Goal: Leave review/rating: Share an evaluation or opinion about a product, service, or content

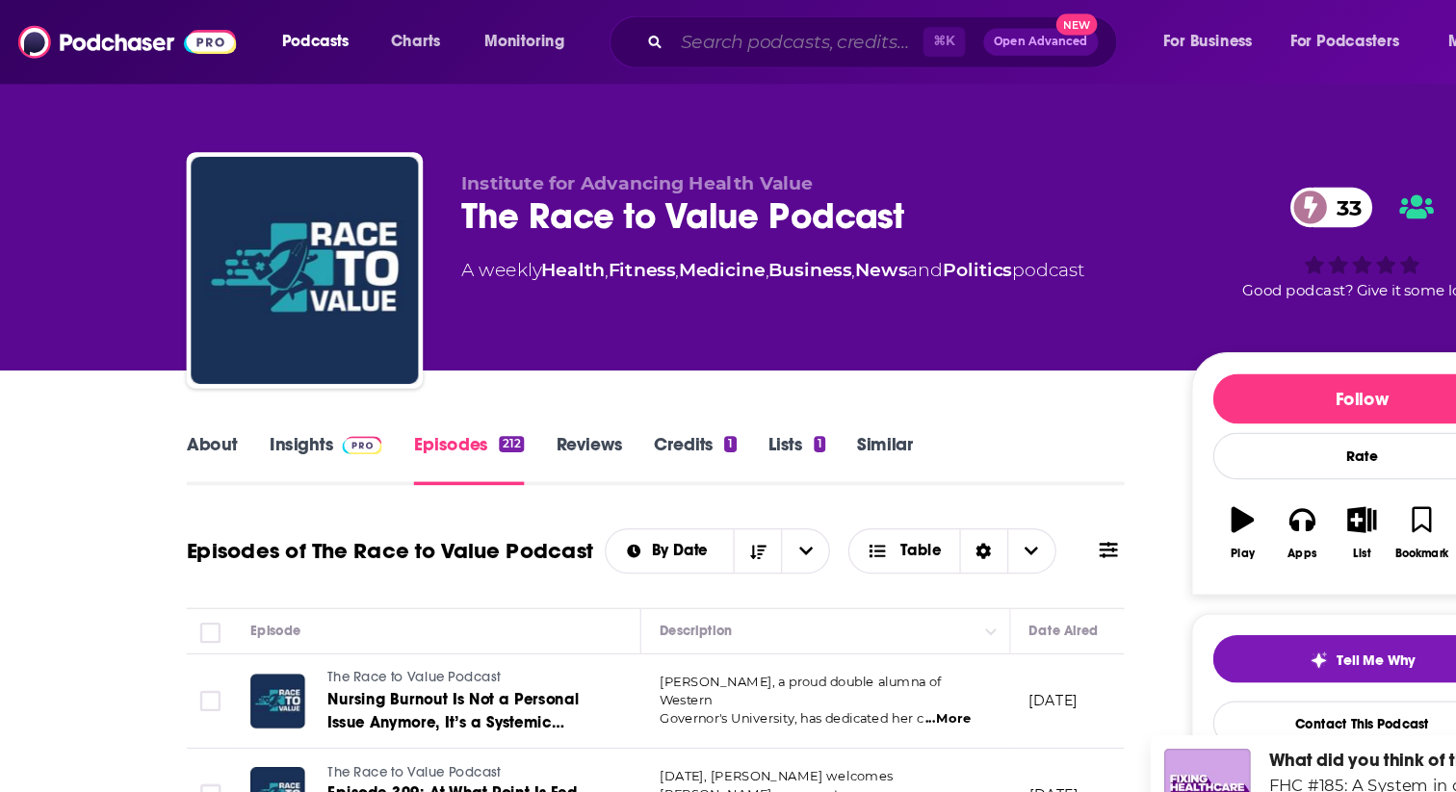
click at [595, 48] on input "Search podcasts, credits, & more..." at bounding box center [675, 35] width 213 height 31
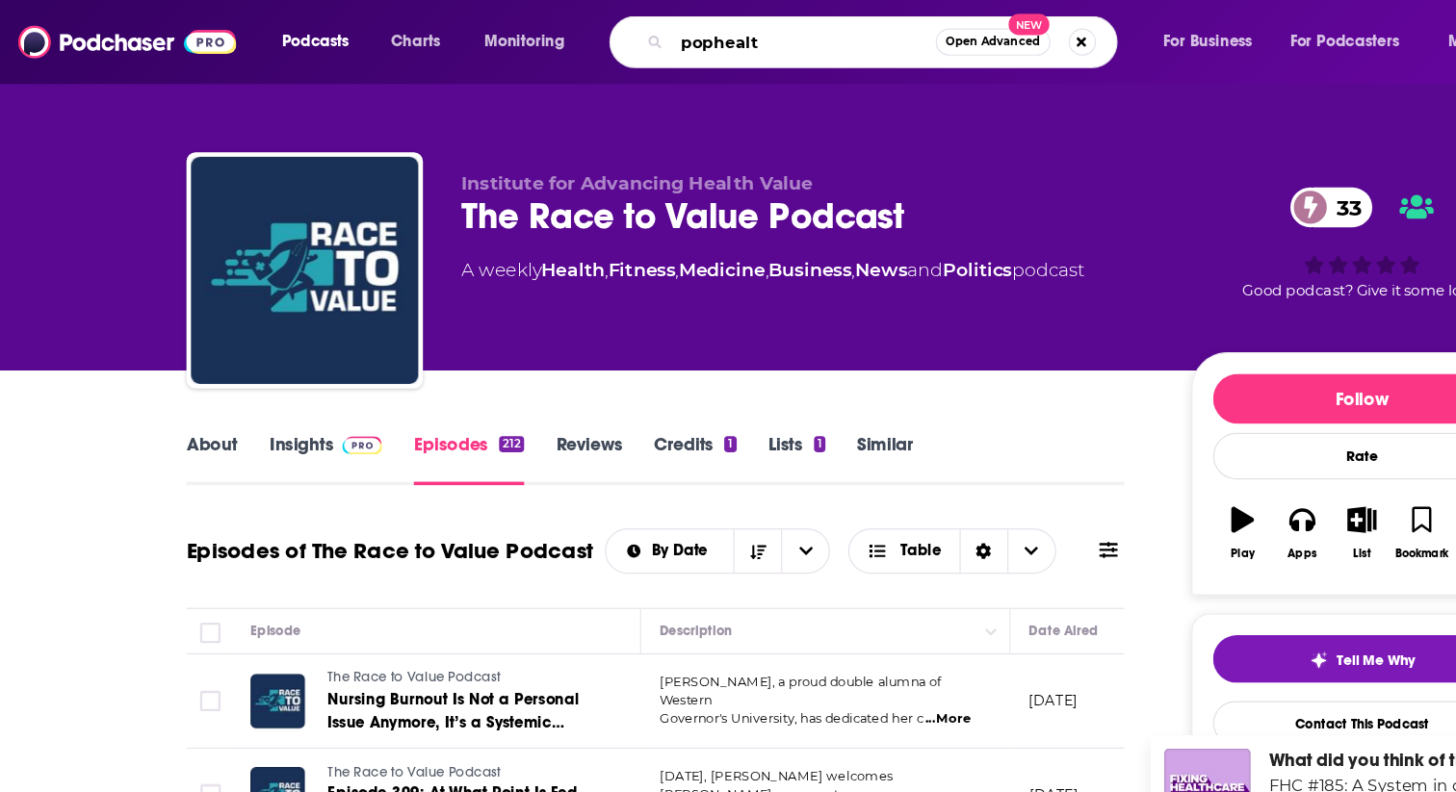
type input "pophealth"
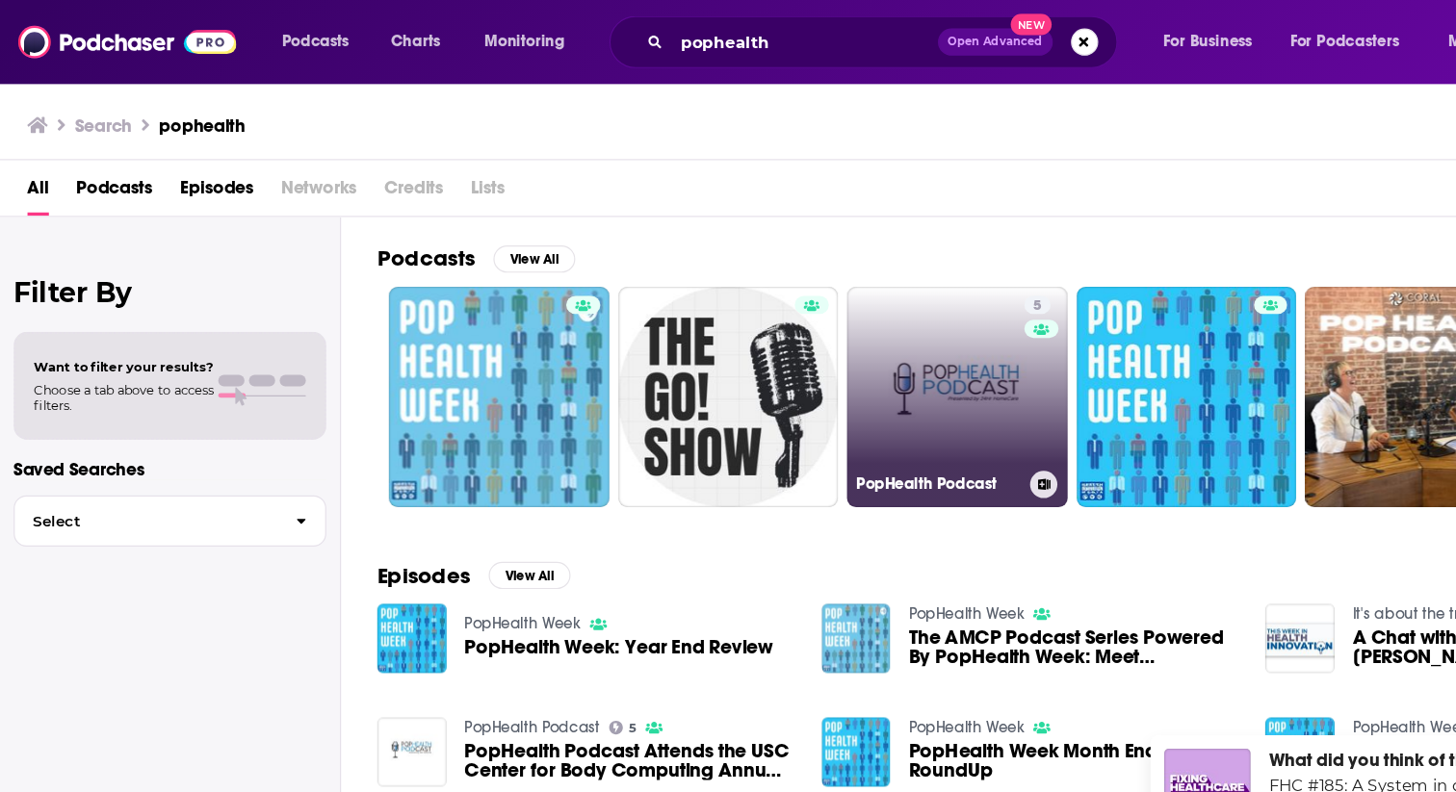
click at [844, 316] on link "5 PopHealth Podcast" at bounding box center [810, 336] width 187 height 187
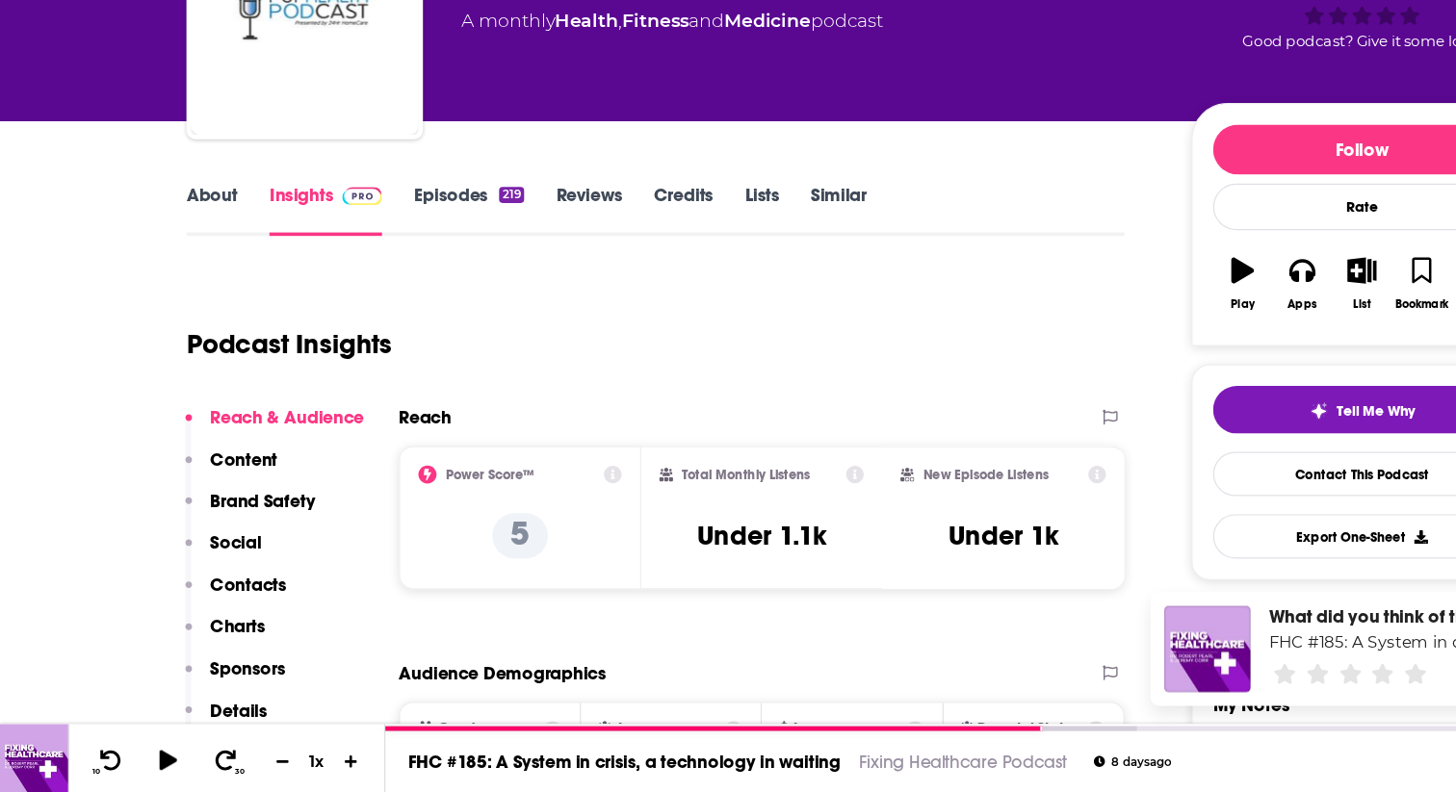
scroll to position [102, 0]
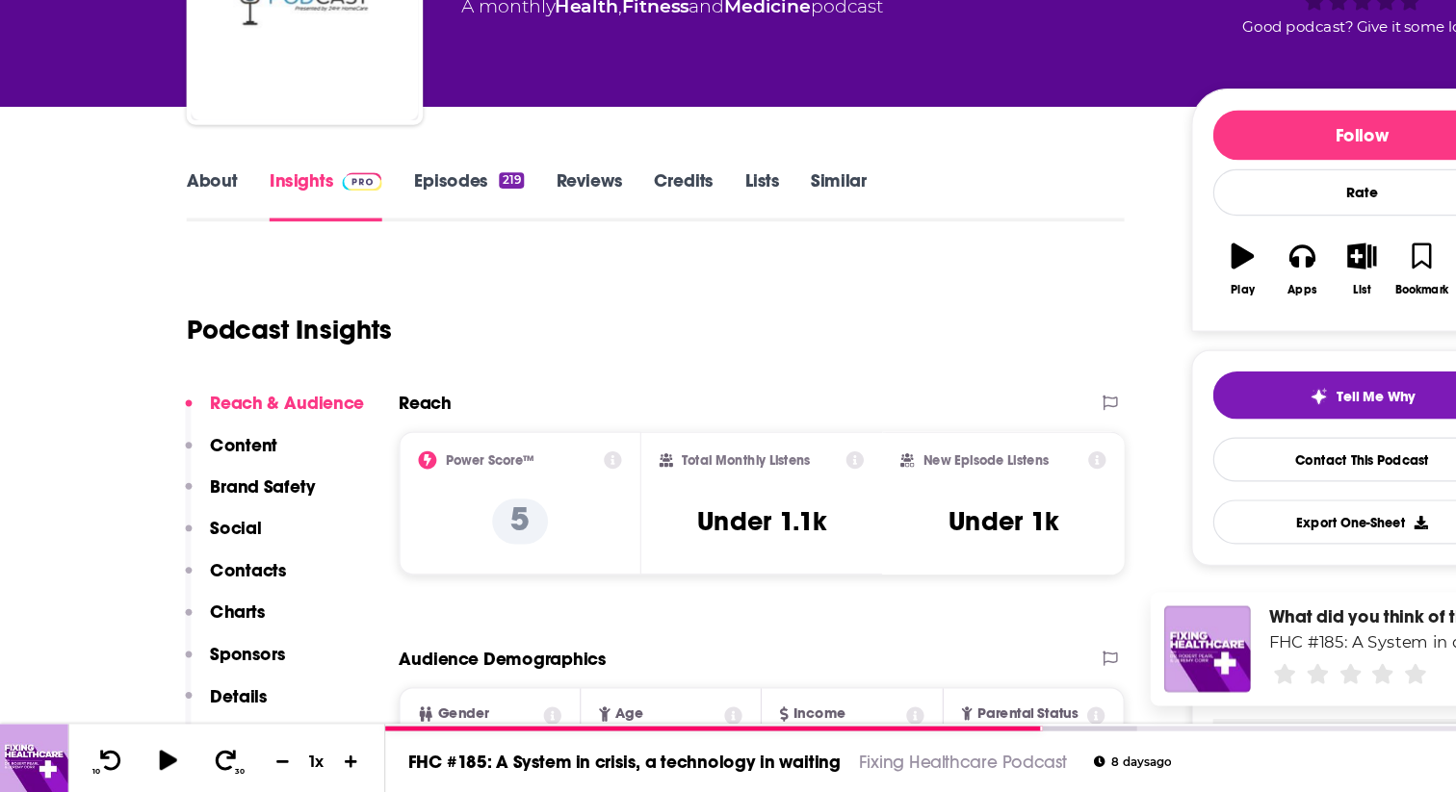
click at [389, 275] on link "Episodes 219" at bounding box center [396, 287] width 93 height 44
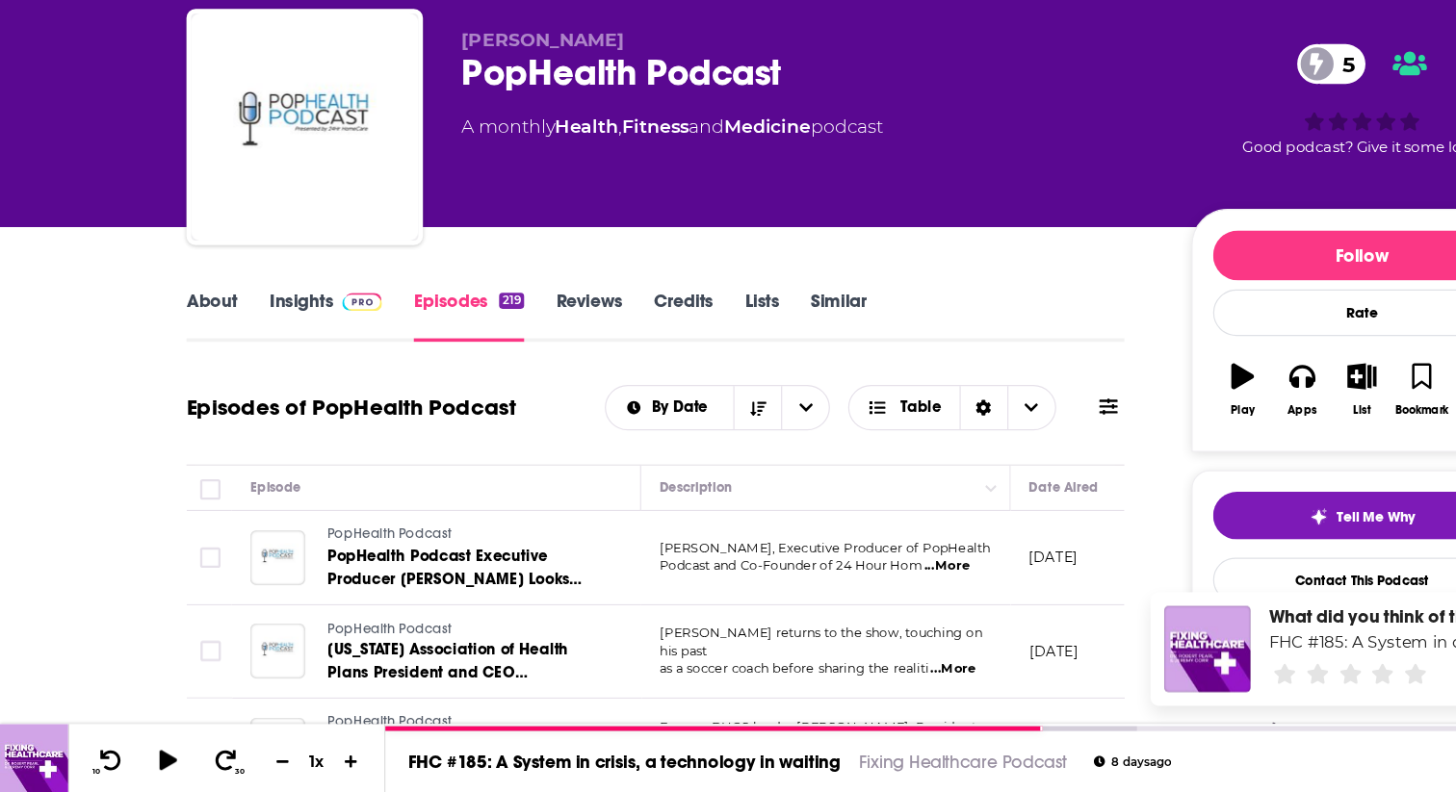
click at [191, 382] on link "About" at bounding box center [179, 389] width 43 height 44
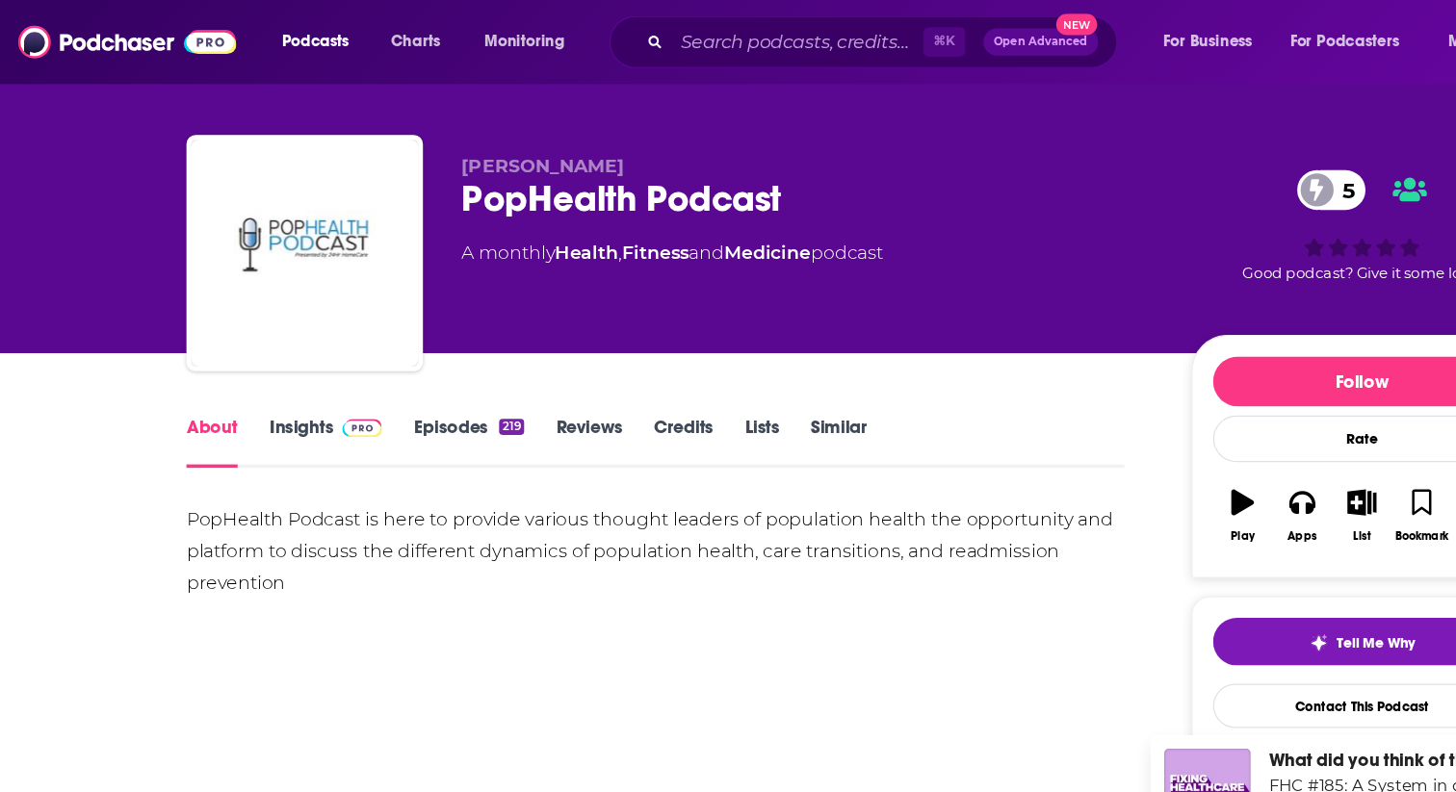
scroll to position [2, 0]
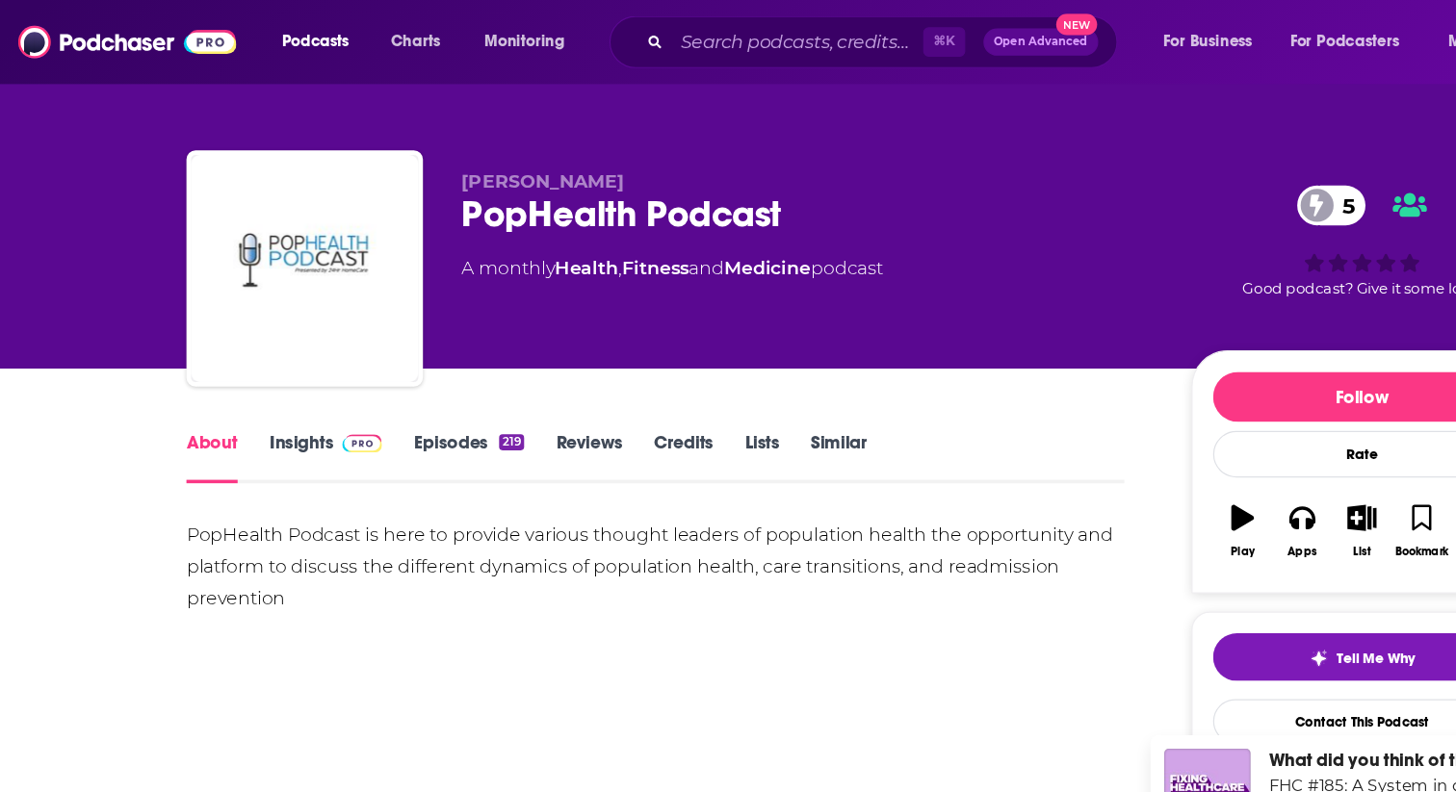
click at [262, 371] on link "Insights" at bounding box center [275, 387] width 95 height 44
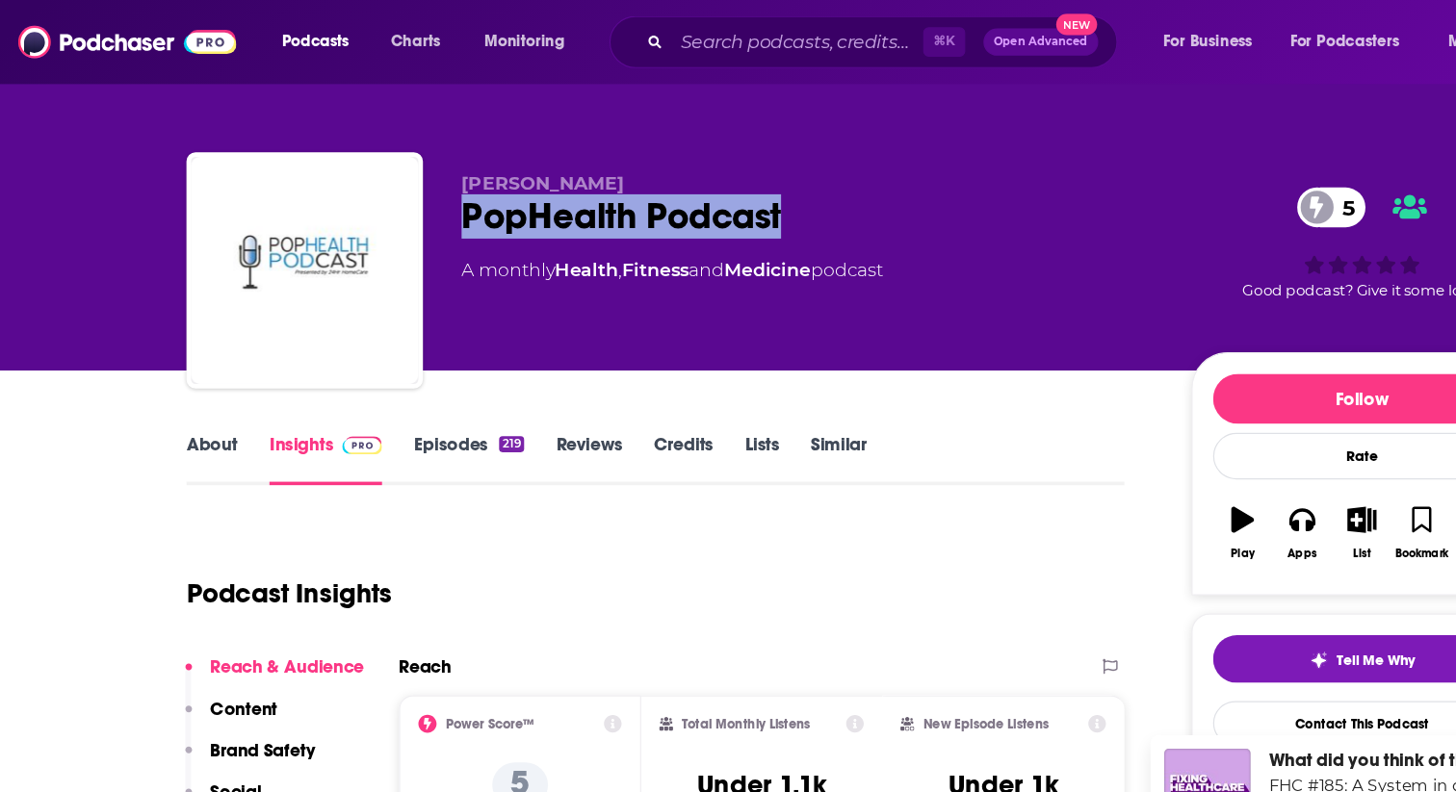
drag, startPoint x: 699, startPoint y: 185, endPoint x: 387, endPoint y: 186, distance: 311.9
click at [387, 187] on div "[PERSON_NAME] PopHealth Podcast 5 A monthly Health , Fitness and Medicine podca…" at bounding box center [728, 233] width 1140 height 208
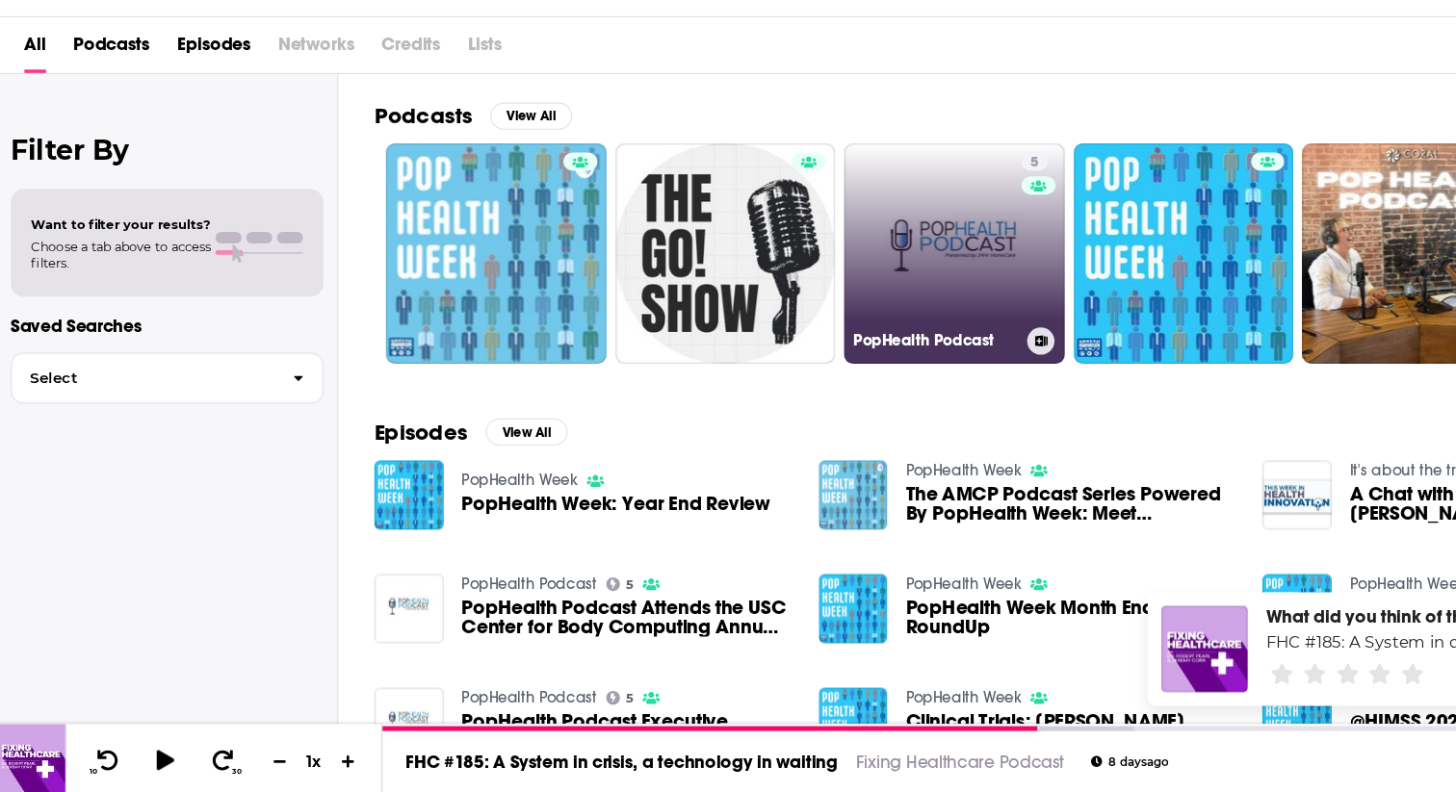
click at [784, 367] on link "5 PopHealth Podcast" at bounding box center [810, 336] width 187 height 187
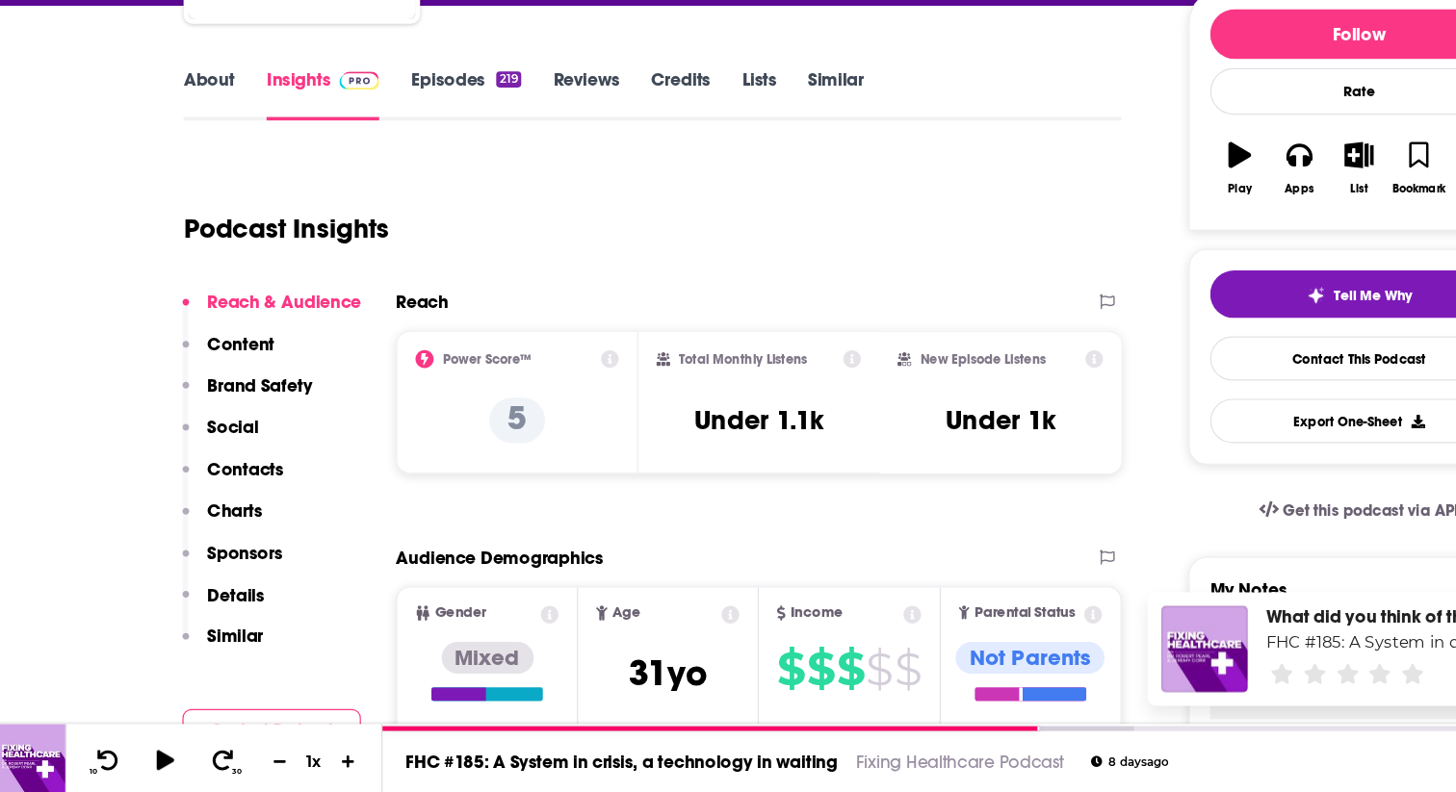
scroll to position [190, 0]
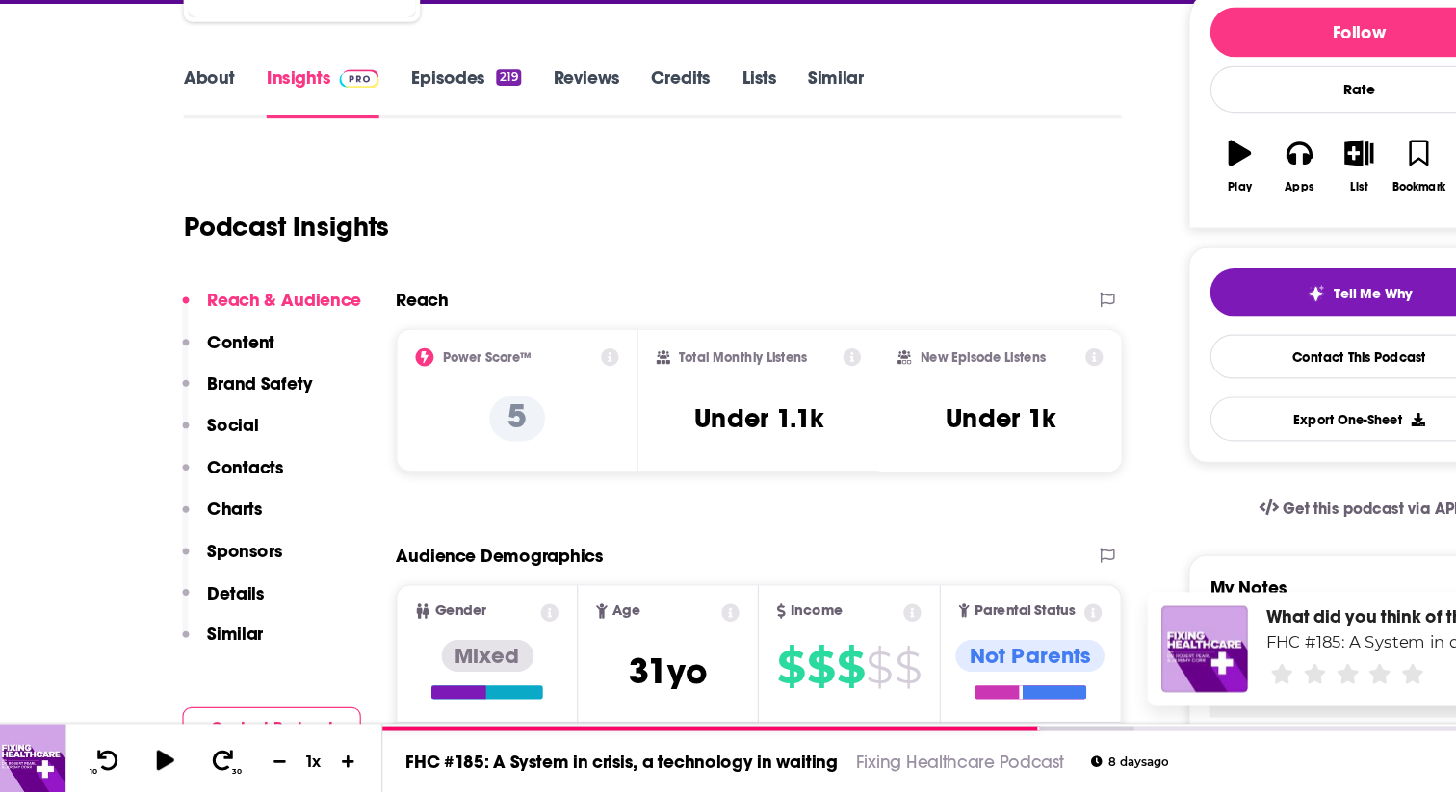
click at [385, 189] on link "Episodes 219" at bounding box center [396, 199] width 93 height 44
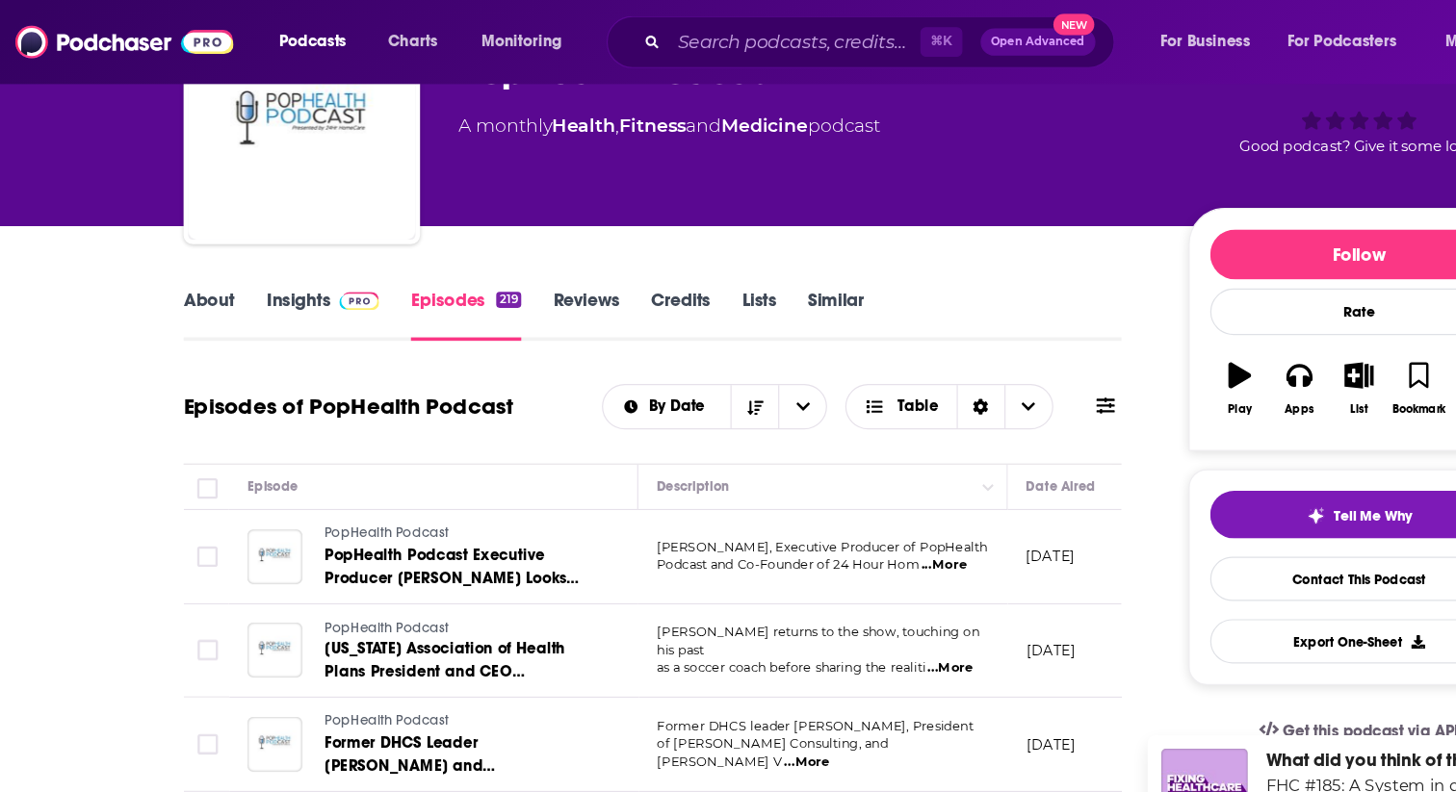
scroll to position [103, 0]
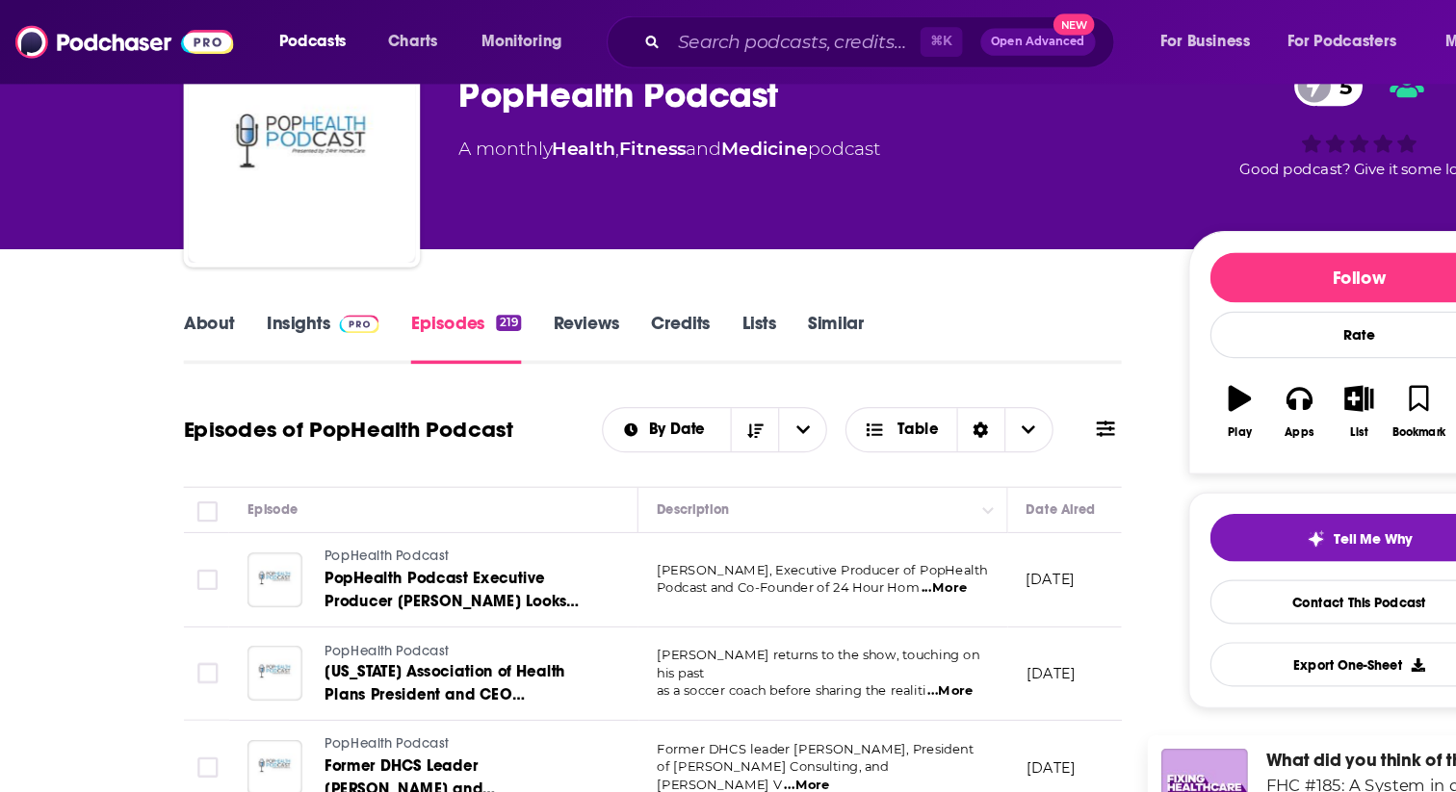
click at [273, 279] on link "Insights" at bounding box center [275, 286] width 95 height 44
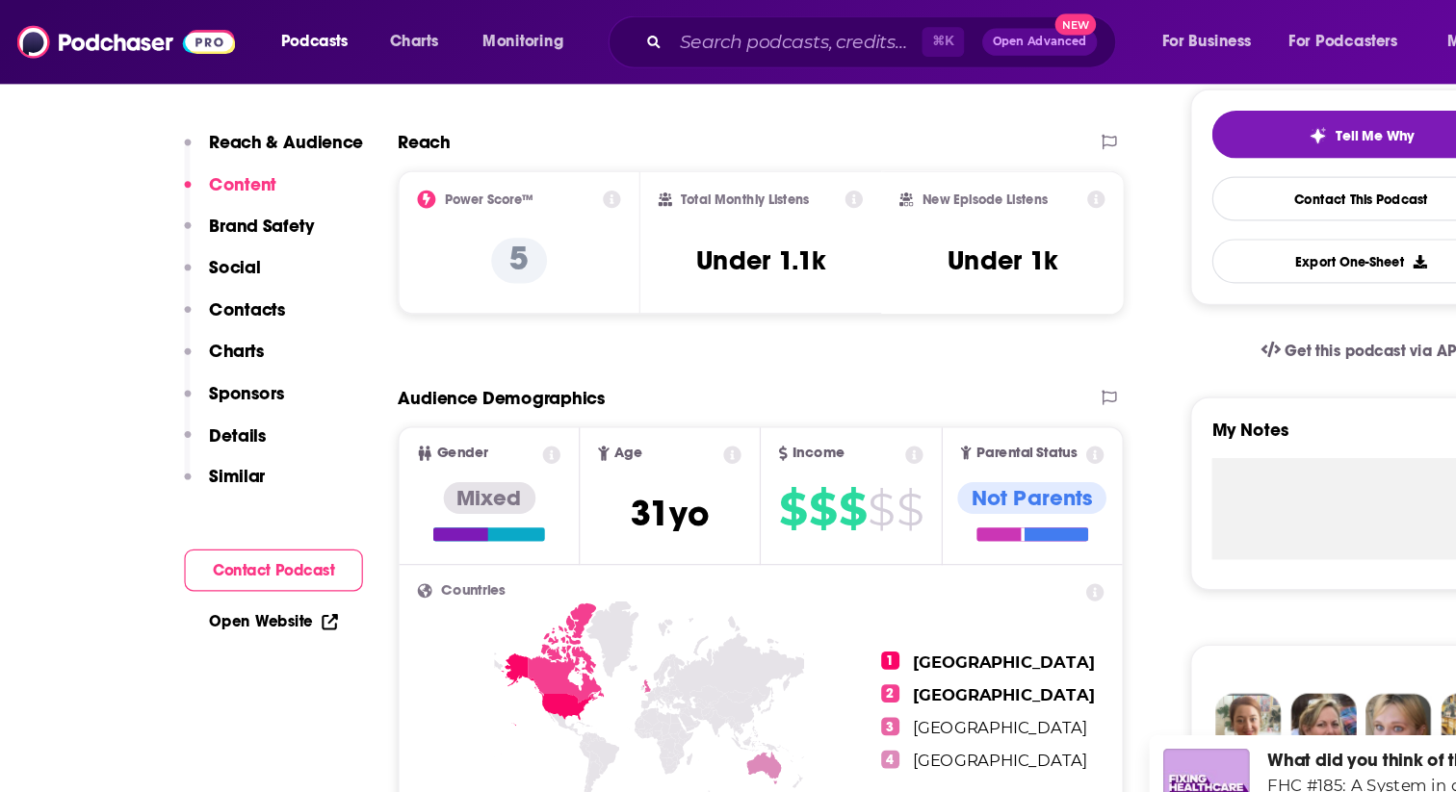
scroll to position [88, 0]
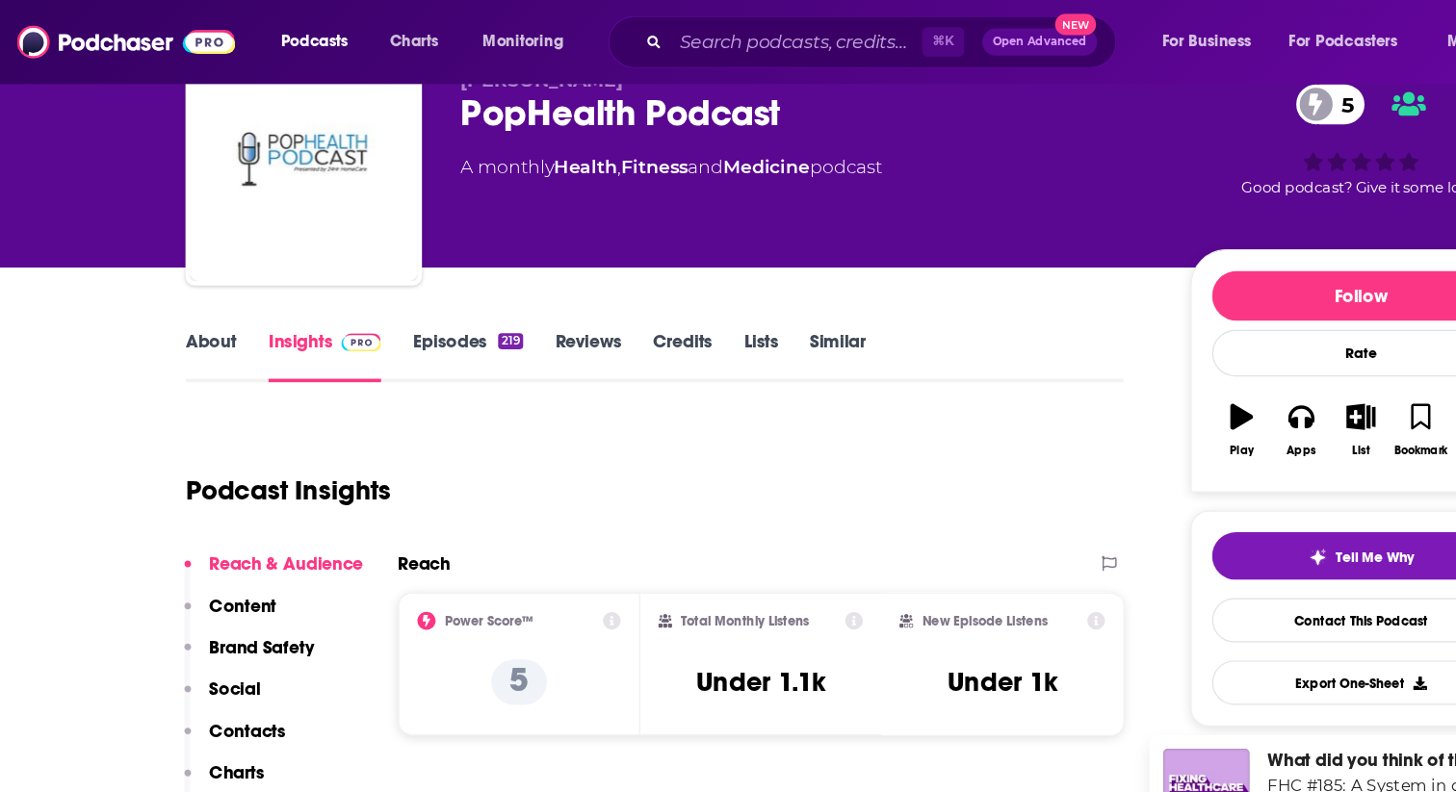
click at [518, 525] on icon at bounding box center [518, 525] width 15 height 15
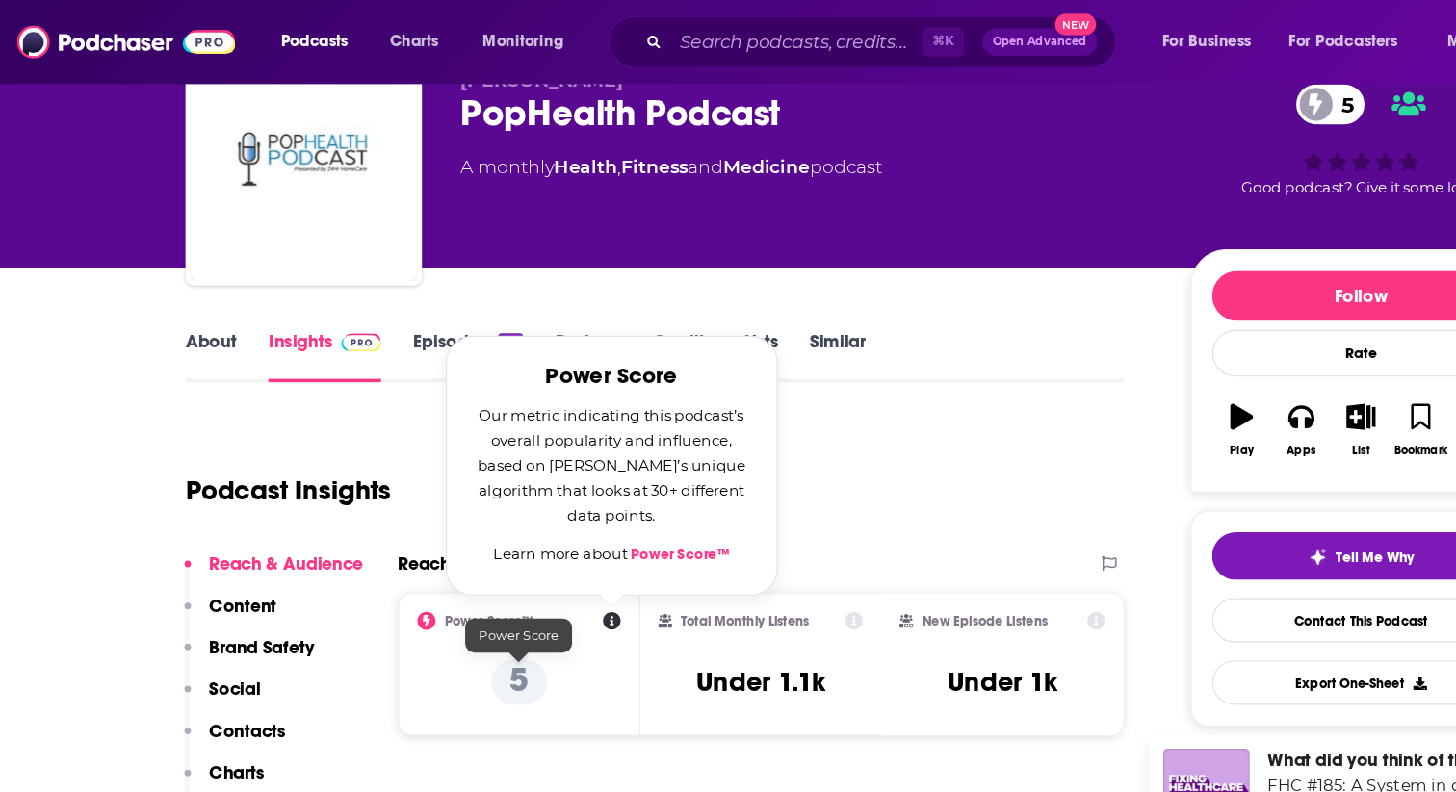
click at [452, 565] on p "5" at bounding box center [440, 577] width 47 height 39
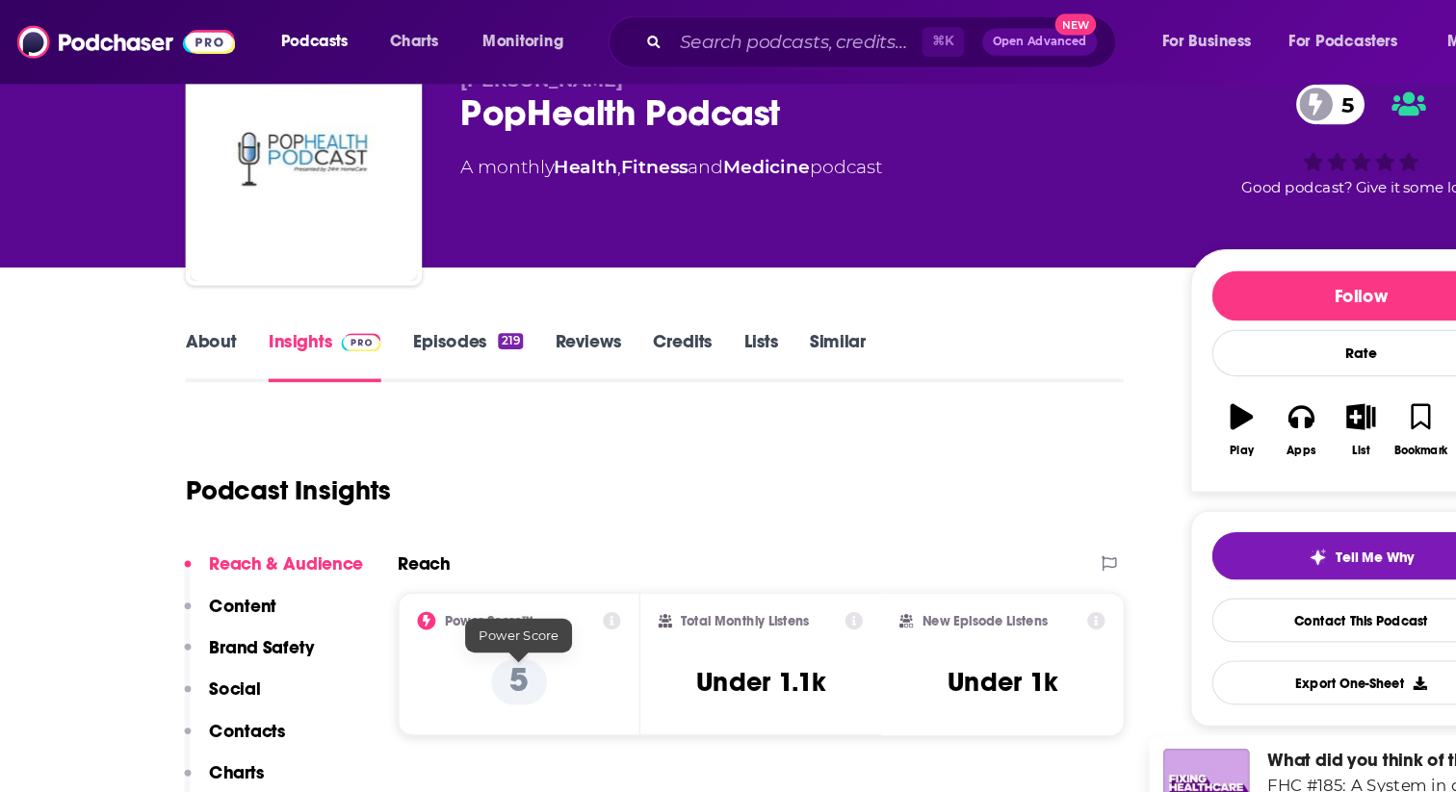
click at [448, 574] on p "5" at bounding box center [440, 577] width 47 height 39
click at [436, 579] on p "5" at bounding box center [440, 577] width 47 height 39
click at [636, 369] on div "Podcast Insights" at bounding box center [547, 403] width 779 height 98
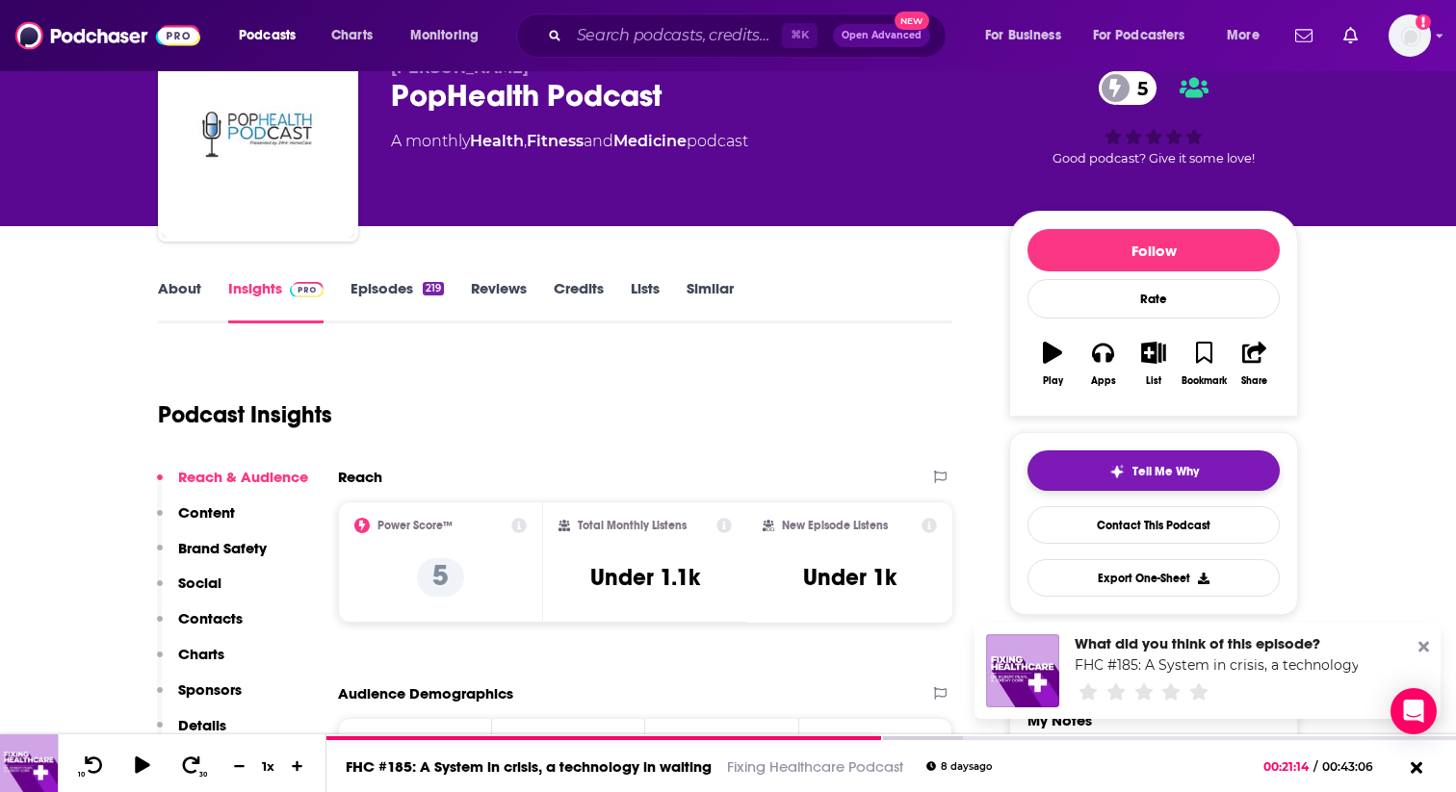
click at [1141, 482] on button "Tell Me Why" at bounding box center [1153, 471] width 252 height 40
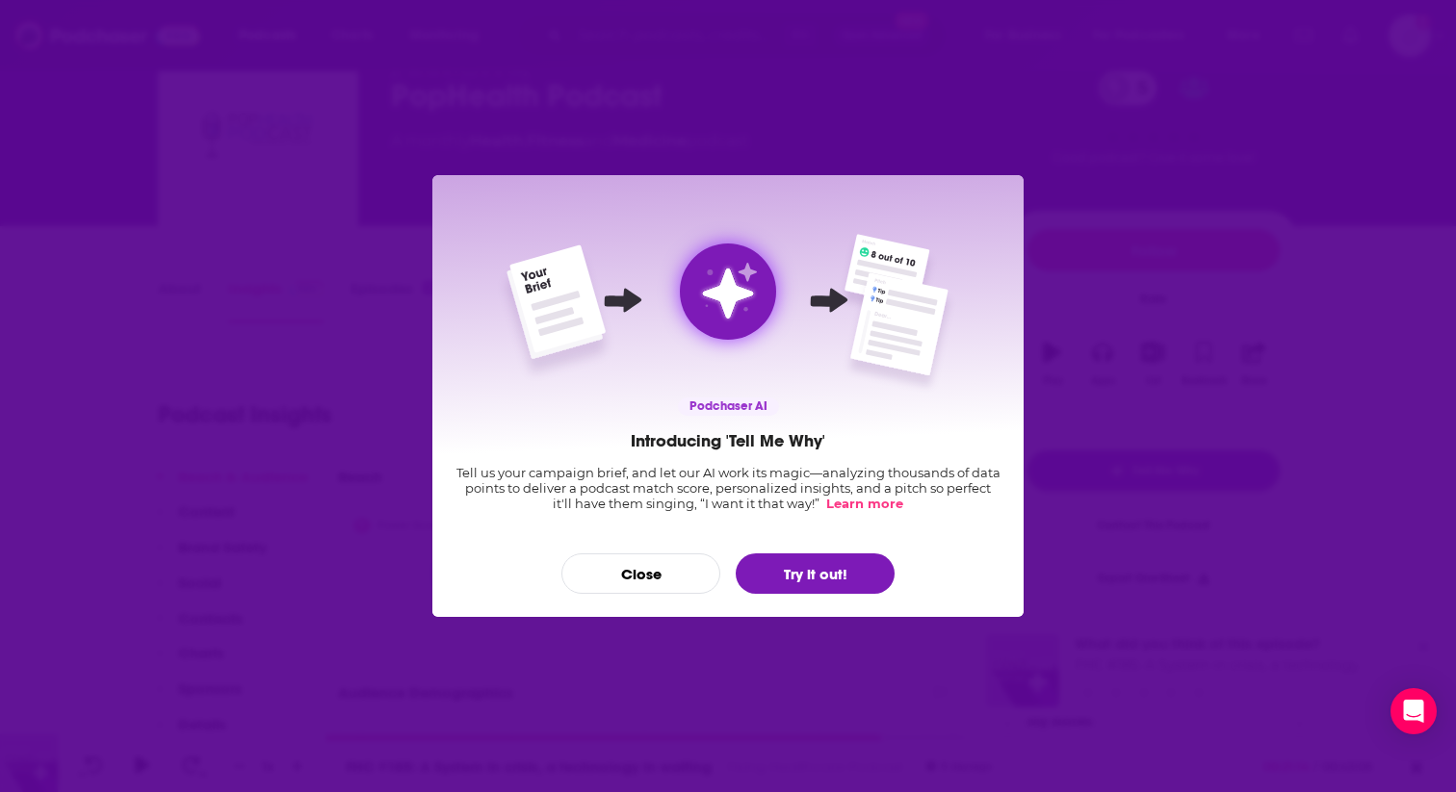
scroll to position [0, 0]
click at [850, 576] on button "Try it out!" at bounding box center [814, 574] width 159 height 40
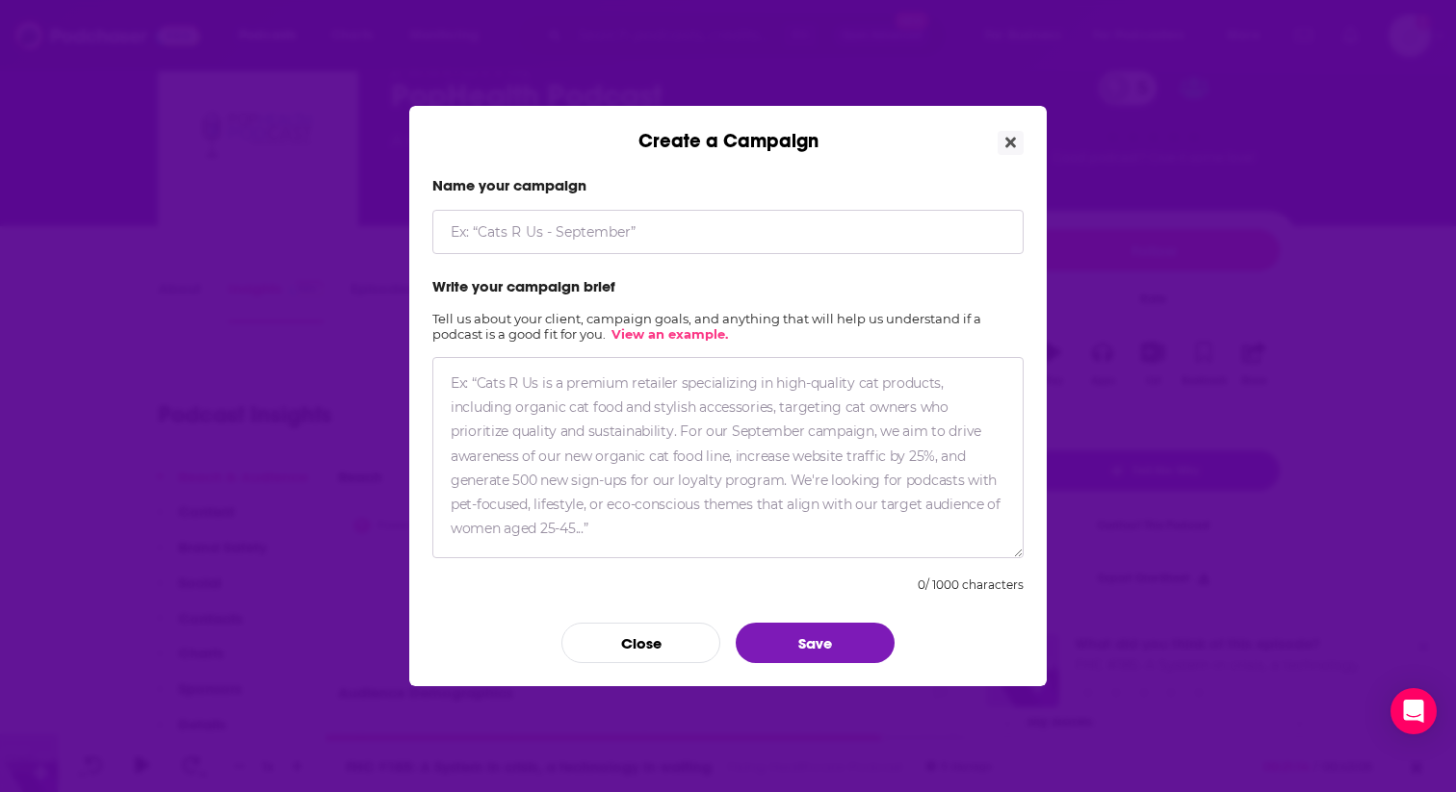
click at [833, 452] on textarea "Create a Campaign" at bounding box center [727, 457] width 591 height 201
click at [1018, 145] on button "Close" at bounding box center [1010, 143] width 26 height 24
